Goal: Information Seeking & Learning: Learn about a topic

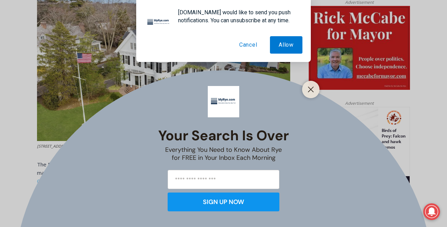
scroll to position [356, 0]
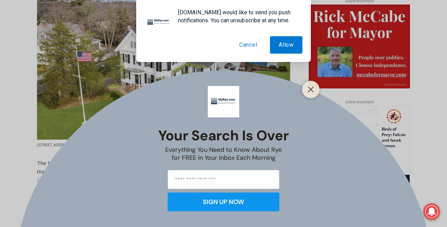
click at [248, 45] on button "Cancel" at bounding box center [248, 44] width 36 height 17
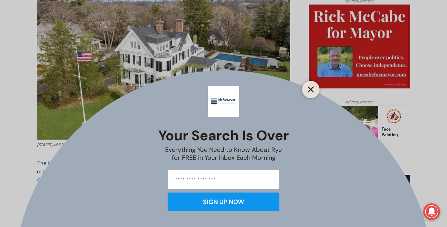
click at [312, 88] on line "Close" at bounding box center [310, 89] width 5 height 5
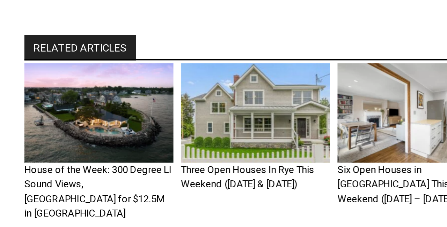
scroll to position [3128, 0]
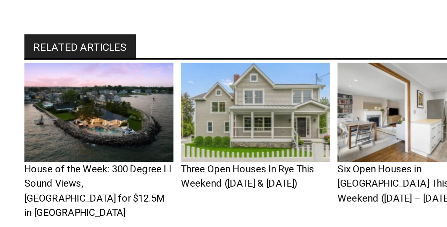
click at [147, 151] on img "2 of 6" at bounding box center [152, 174] width 69 height 46
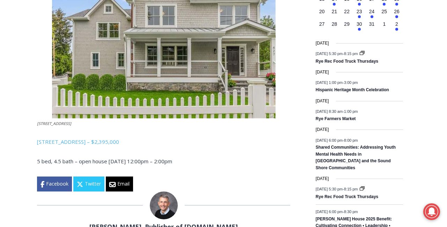
scroll to position [950, 0]
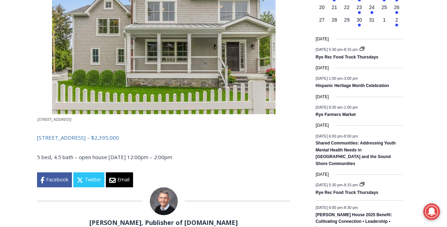
click at [81, 138] on link "427 Forest Avenue – $2,395,000" at bounding box center [78, 137] width 82 height 7
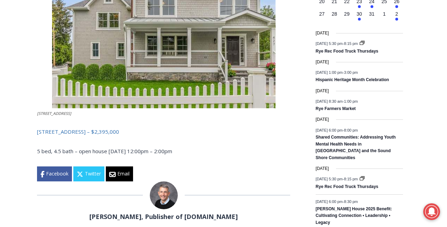
scroll to position [956, 0]
